Goal: Task Accomplishment & Management: Use online tool/utility

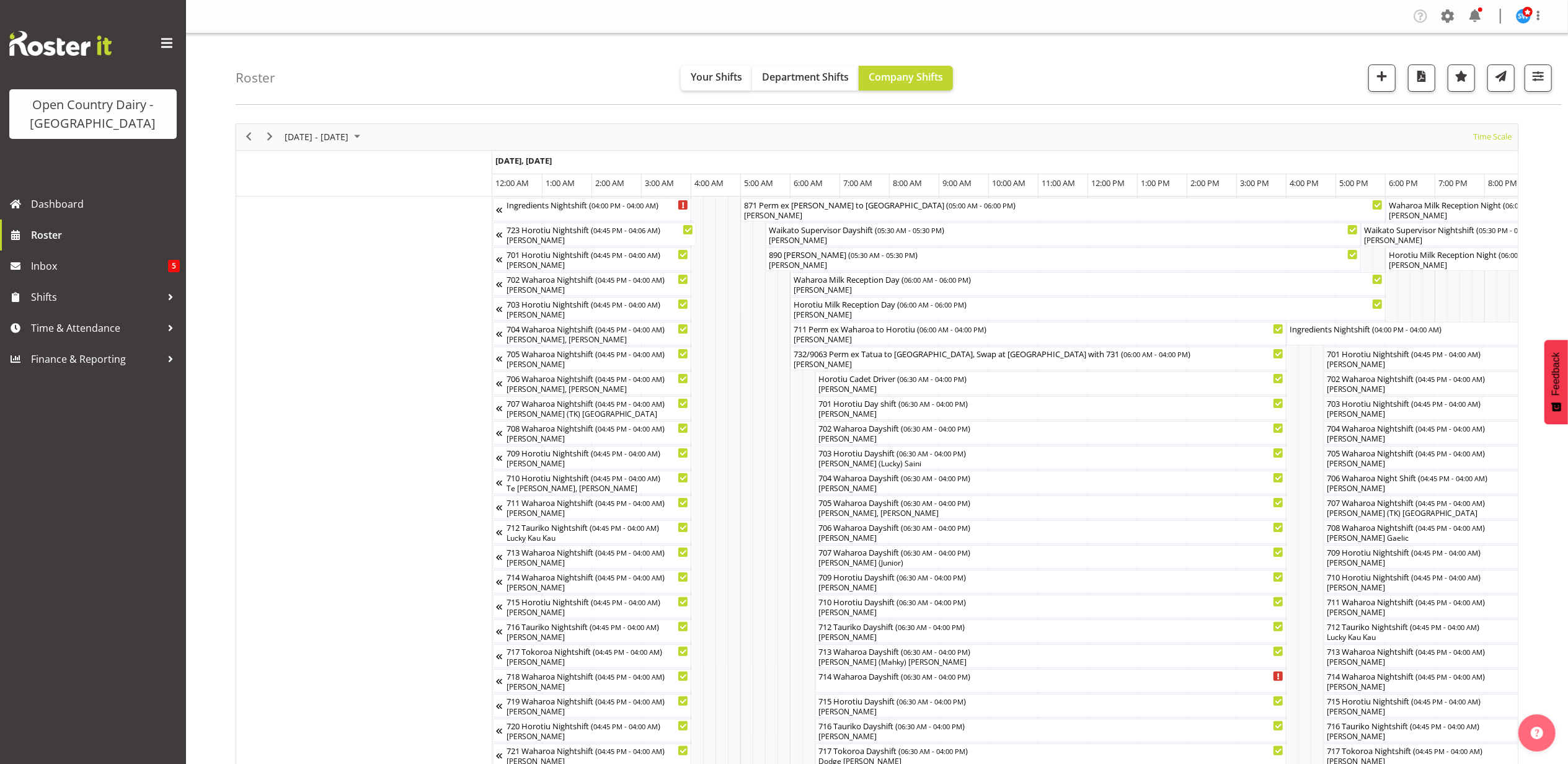
scroll to position [0, 5953]
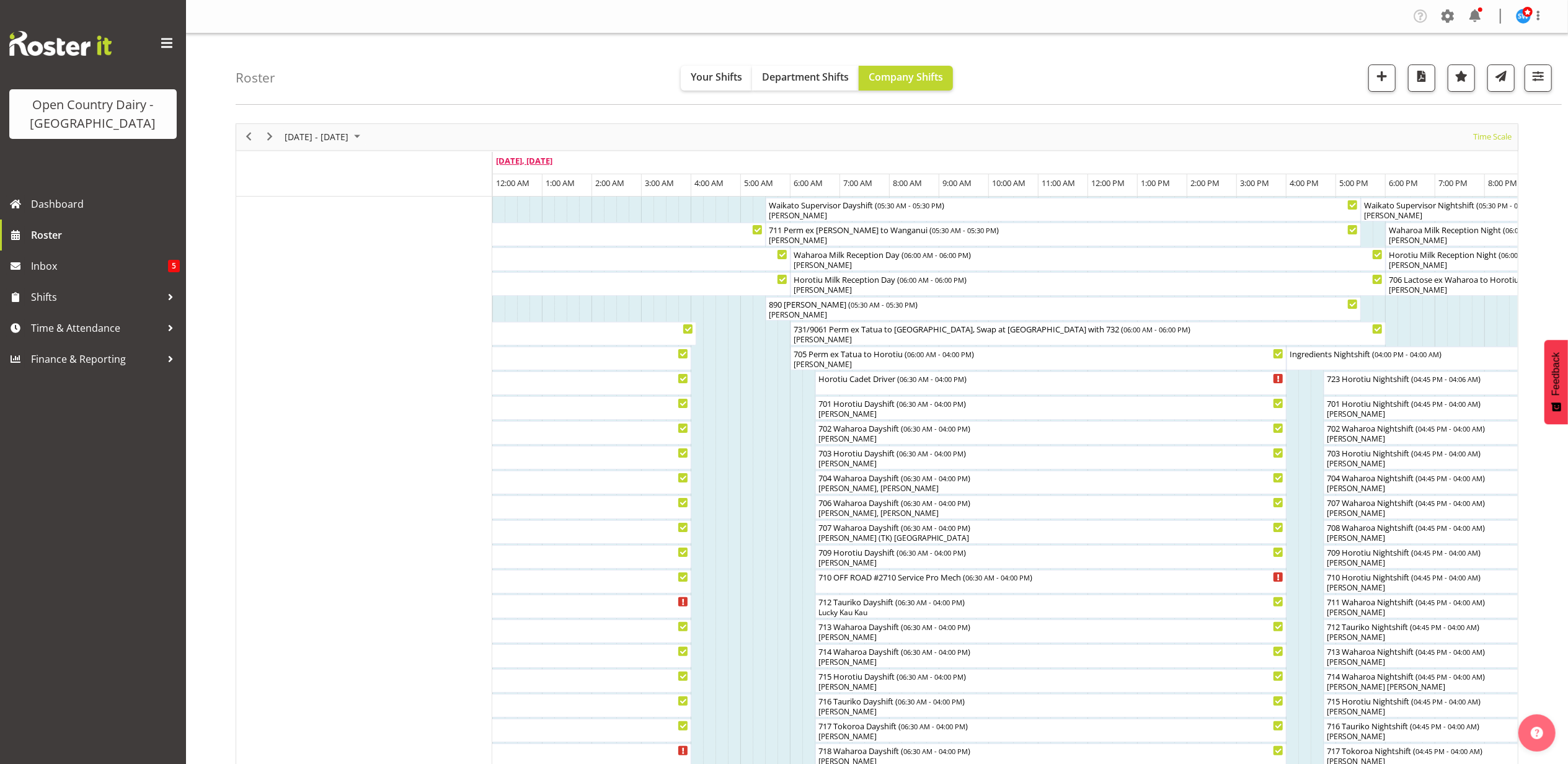
click at [544, 156] on span "[DATE], [DATE]" at bounding box center [524, 160] width 56 height 11
click at [365, 139] on span "September 2025" at bounding box center [357, 137] width 15 height 16
click at [373, 274] on span "26" at bounding box center [376, 274] width 18 height 18
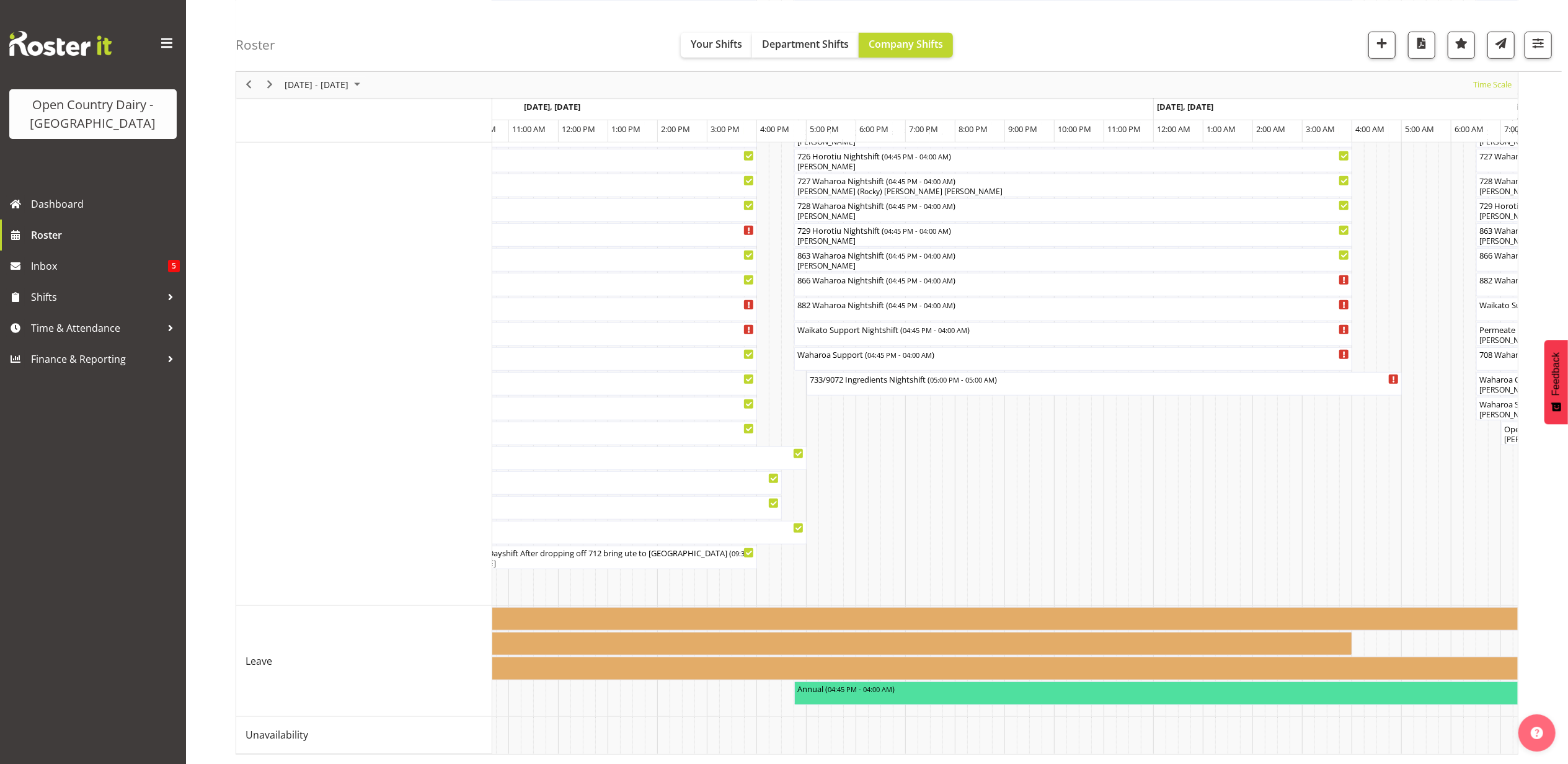
scroll to position [0, 5362]
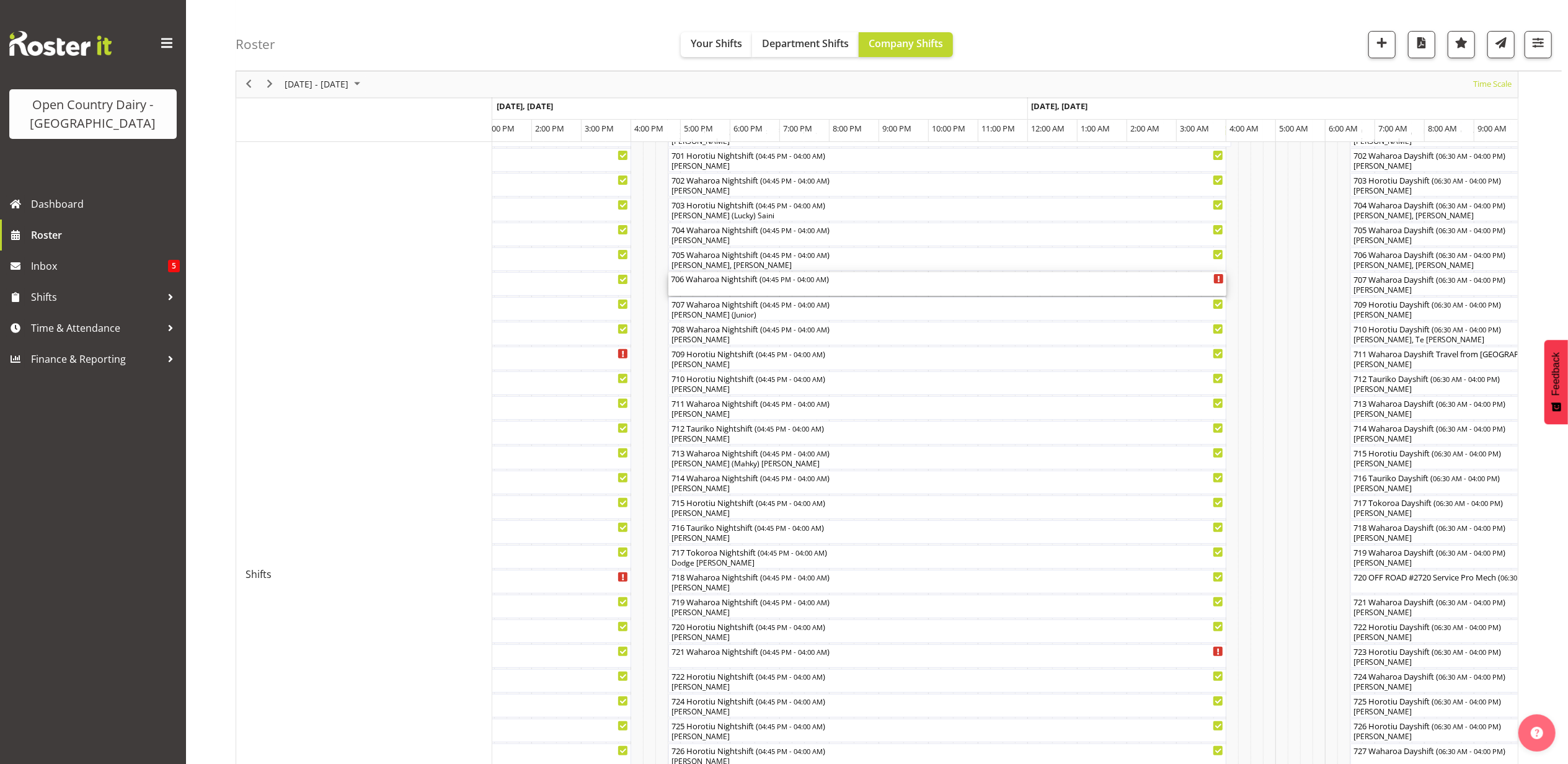
click at [700, 291] on div "706 Waharoa Nightshift ( 04:45 PM - 04:00 AM )" at bounding box center [948, 284] width 553 height 24
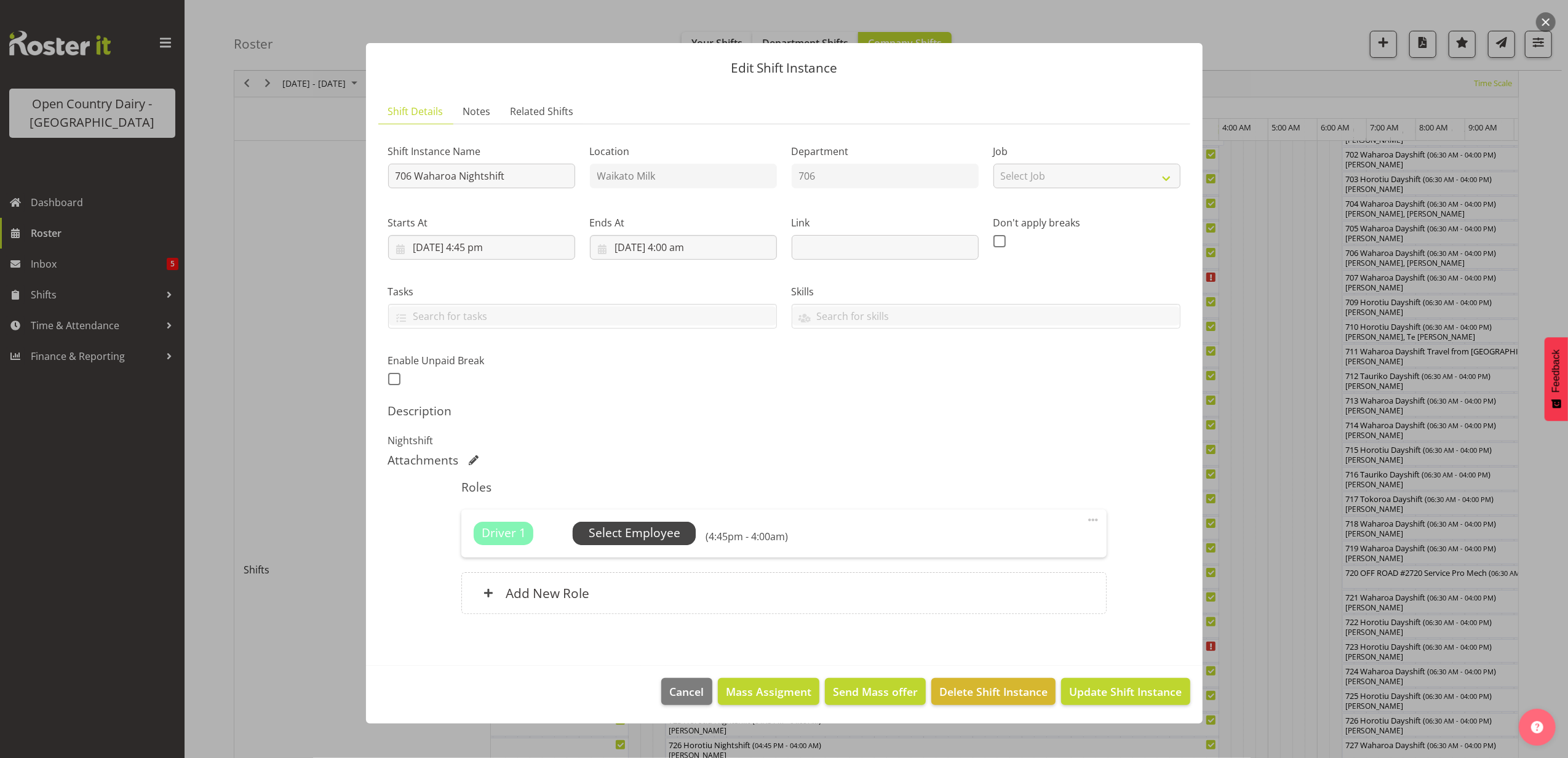
click at [627, 538] on span "Select Employee" at bounding box center [634, 533] width 92 height 18
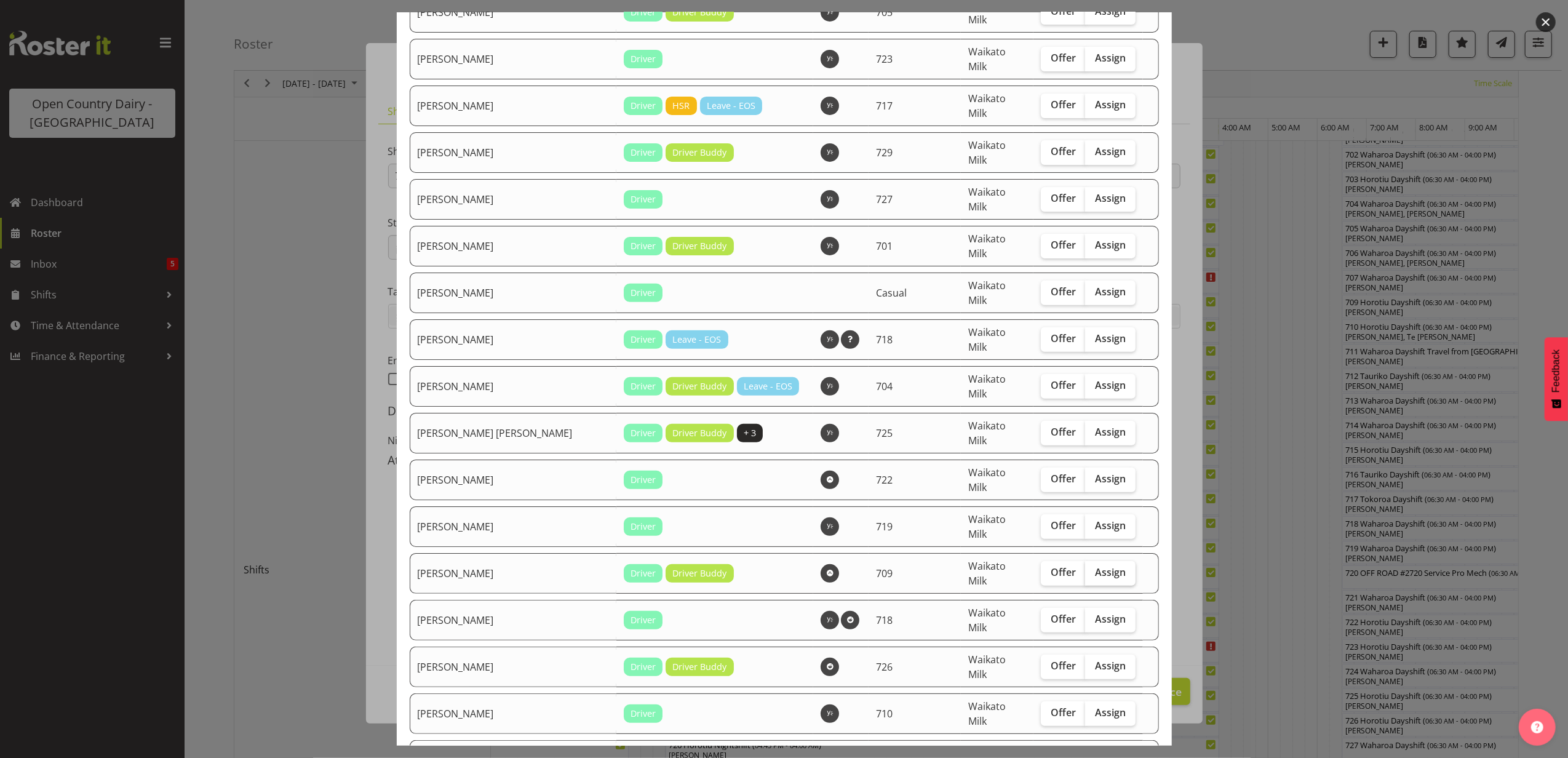
click at [1095, 566] on span "Assign" at bounding box center [1110, 572] width 31 height 12
click at [1088, 568] on input "Assign" at bounding box center [1089, 572] width 8 height 8
checkbox input "true"
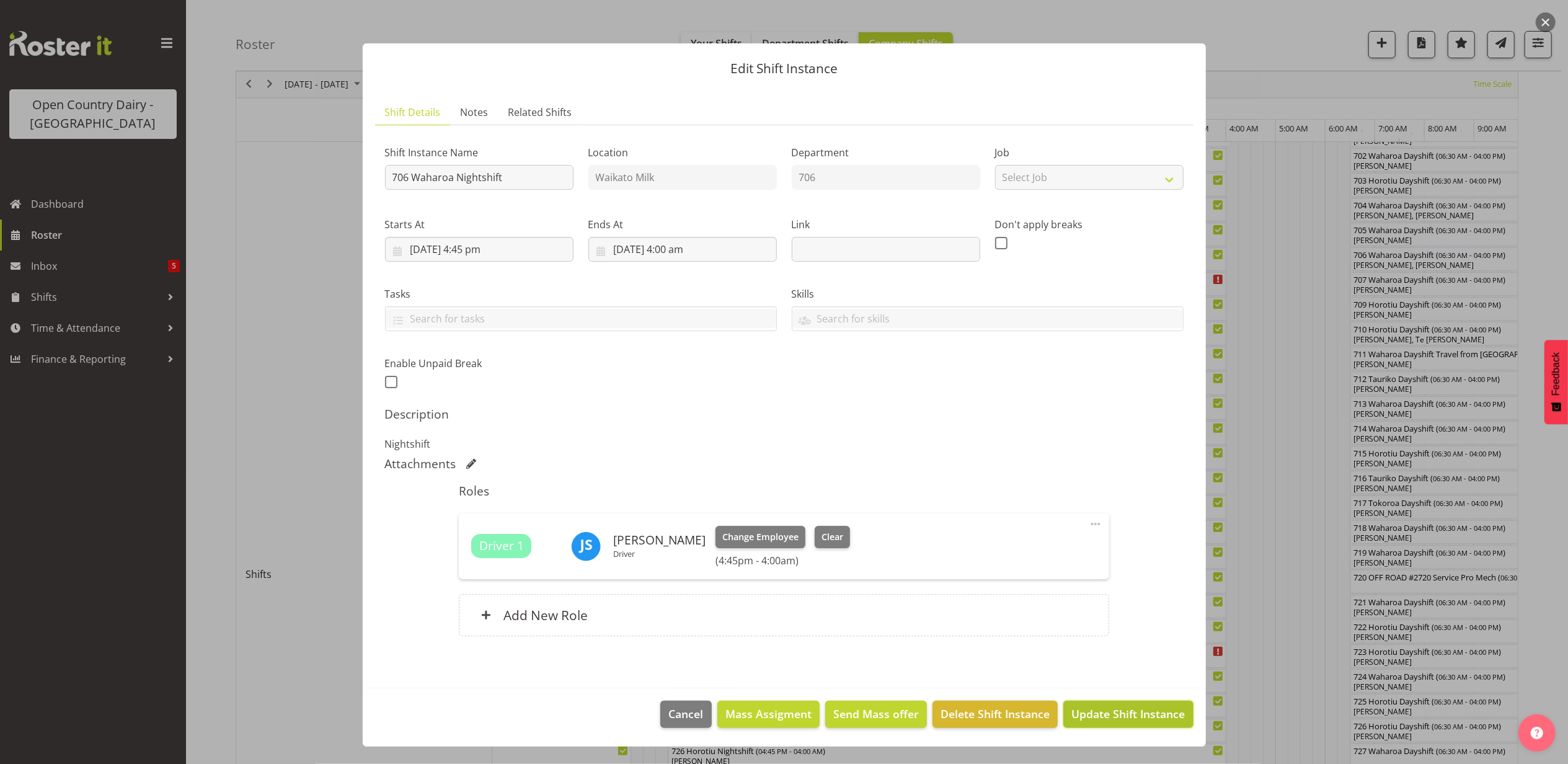
click at [1095, 715] on span "Update Shift Instance" at bounding box center [1128, 714] width 113 height 16
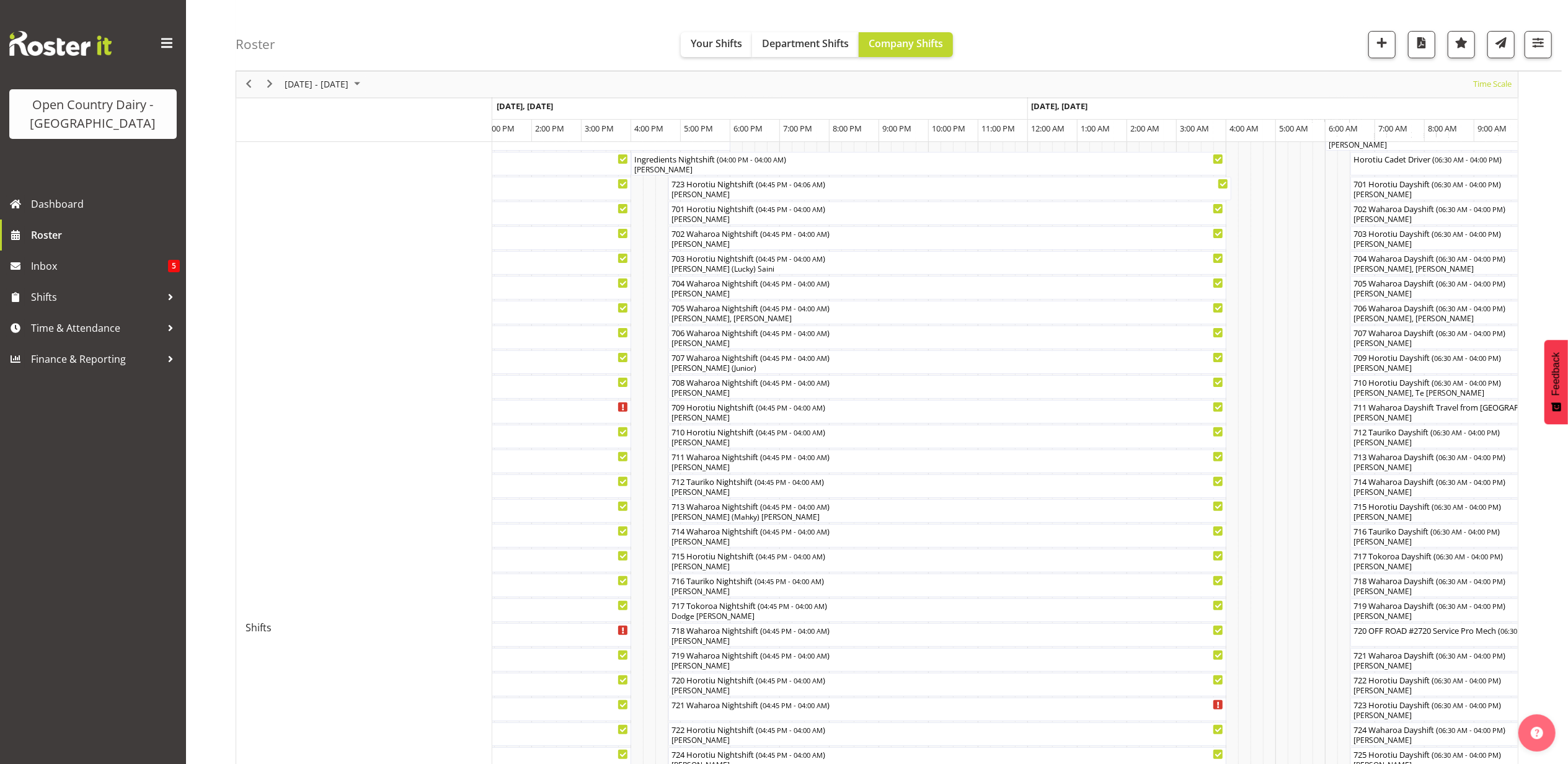
scroll to position [194, 0]
click at [305, 81] on span "[DATE] - [DATE]" at bounding box center [317, 84] width 67 height 16
click at [397, 196] on span "20" at bounding box center [396, 200] width 18 height 18
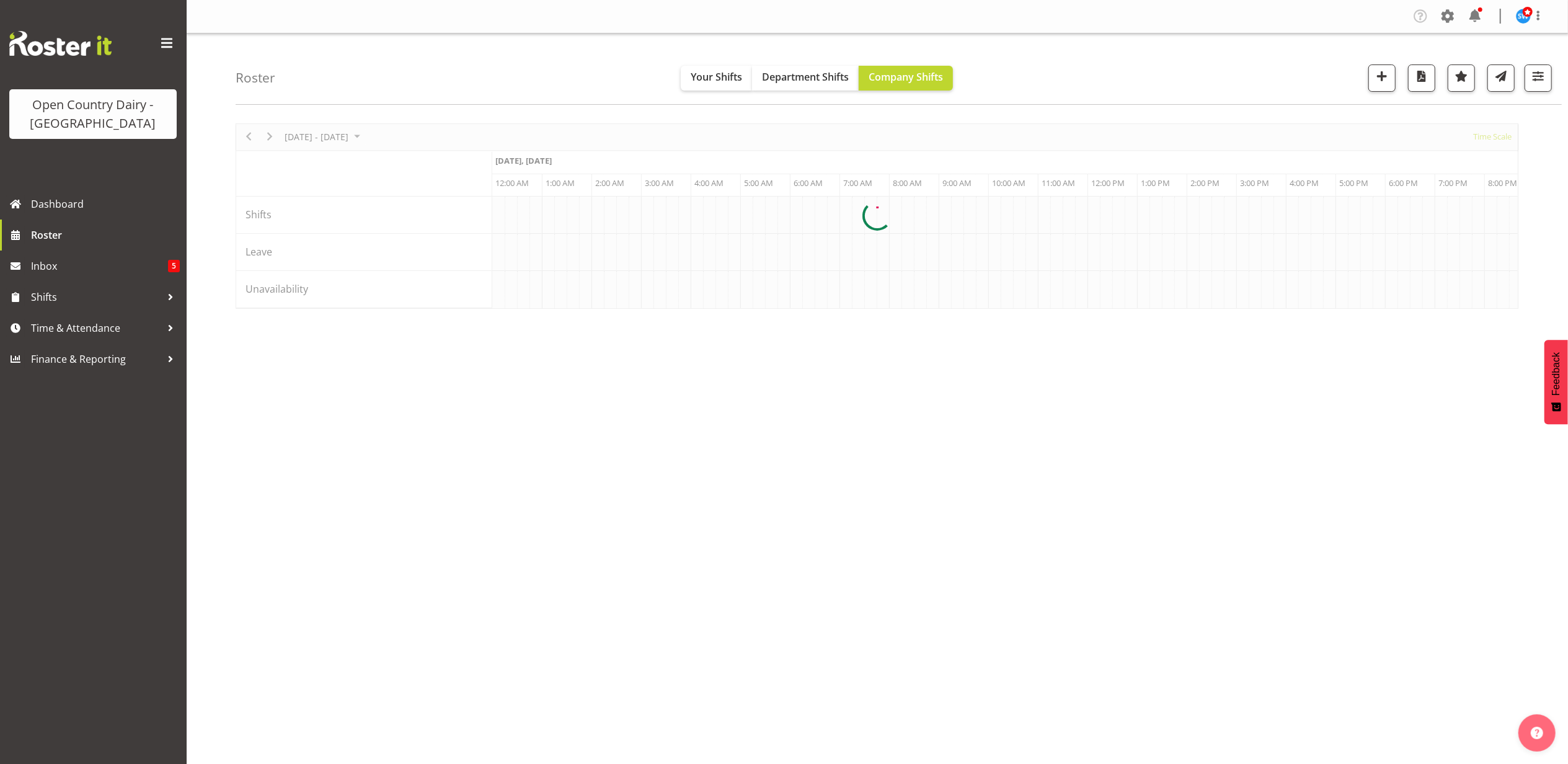
scroll to position [0, 5953]
